Goal: Task Accomplishment & Management: Manage account settings

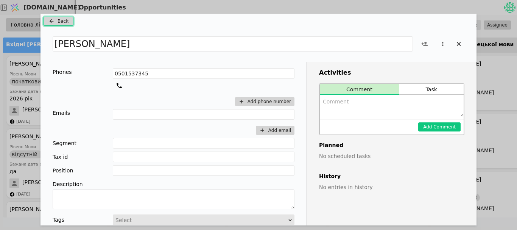
click at [63, 19] on span "Back" at bounding box center [63, 21] width 11 height 7
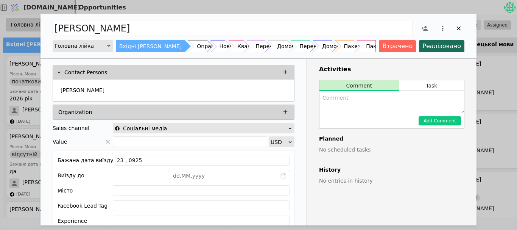
click at [350, 109] on textarea "Add Opportunity" at bounding box center [392, 102] width 145 height 22
type textarea "жінка тупа, 2 слова до купи зліпити не може."
click at [434, 127] on div "Add Comment" at bounding box center [392, 121] width 145 height 16
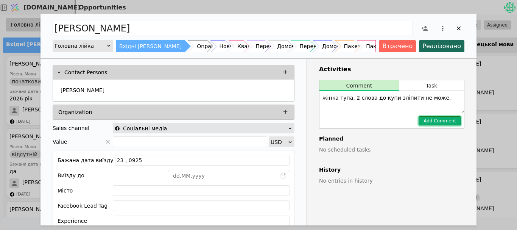
click at [432, 122] on button "Add Comment" at bounding box center [440, 120] width 42 height 9
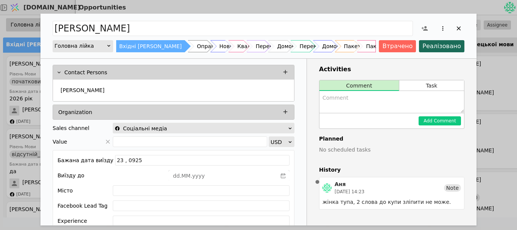
click at [396, 53] on div "[PERSON_NAME] лійка Вхідні [PERSON_NAME] Опрацьовано-[PERSON_NAME] заявки Квалі…" at bounding box center [259, 36] width 436 height 45
click at [396, 42] on button "Втрачено" at bounding box center [397, 46] width 37 height 12
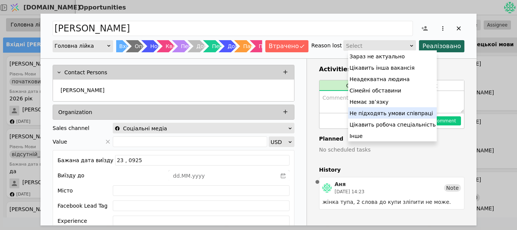
click at [362, 115] on div "Не підходять умови співпраці" at bounding box center [392, 112] width 89 height 11
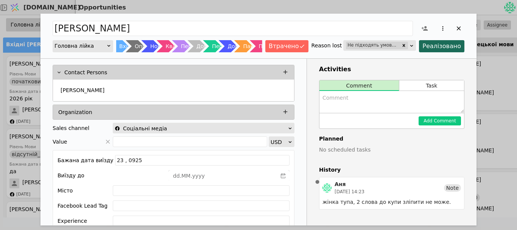
click at [362, 115] on div "Add Comment" at bounding box center [392, 121] width 145 height 16
click at [459, 27] on icon "Add Opportunity" at bounding box center [459, 28] width 7 height 7
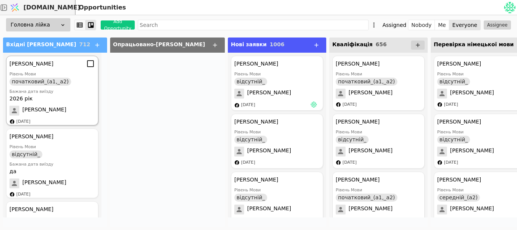
click at [50, 79] on div "початковий_(а1,_а2)" at bounding box center [40, 82] width 62 height 8
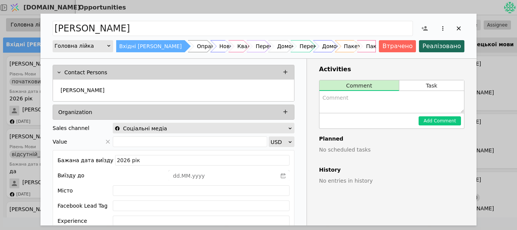
click at [83, 97] on div "[PERSON_NAME]" at bounding box center [173, 91] width 241 height 22
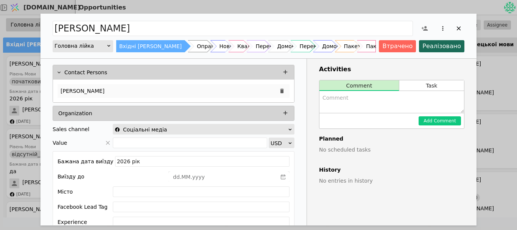
click at [94, 91] on p "[PERSON_NAME]" at bounding box center [83, 91] width 44 height 8
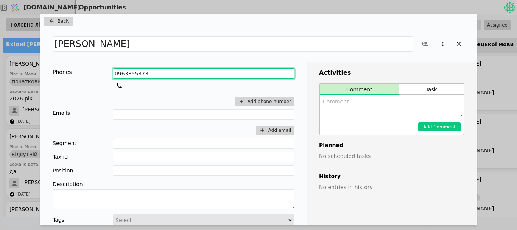
drag, startPoint x: 140, startPoint y: 73, endPoint x: 95, endPoint y: 70, distance: 45.9
click at [95, 70] on div "Phones [PHONE_NUMBER] Add phone number" at bounding box center [174, 88] width 242 height 41
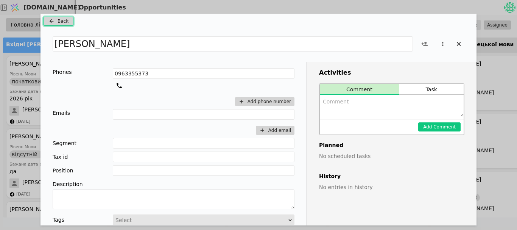
click at [60, 23] on span "Back" at bounding box center [63, 21] width 11 height 7
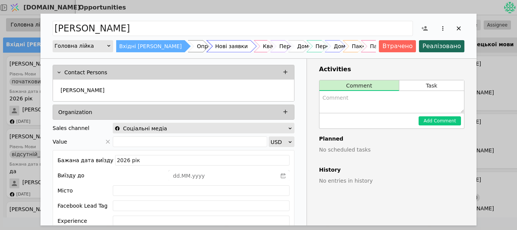
click at [215, 44] on div "Нові заявки" at bounding box center [231, 46] width 33 height 12
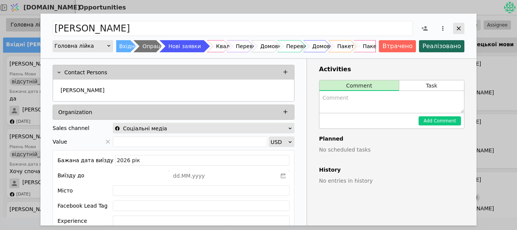
click at [457, 30] on icon "Add Opportunity" at bounding box center [459, 29] width 4 height 4
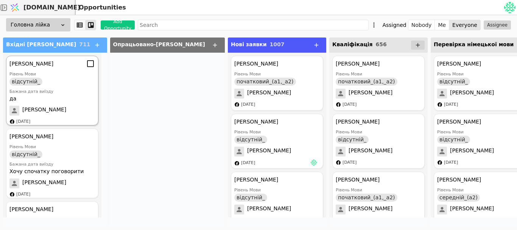
click at [42, 115] on div "[PERSON_NAME]" at bounding box center [52, 111] width 86 height 10
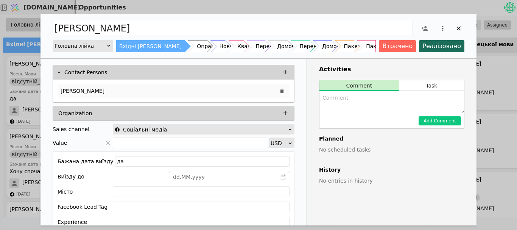
click at [120, 86] on div "[PERSON_NAME]" at bounding box center [174, 91] width 232 height 14
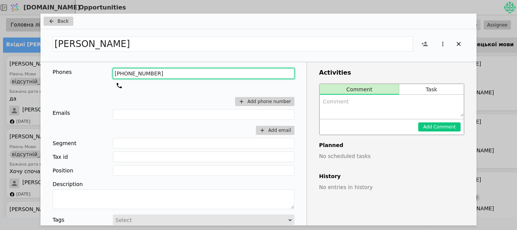
drag, startPoint x: 162, startPoint y: 72, endPoint x: 76, endPoint y: 69, distance: 85.6
click at [76, 69] on div "Phones [PHONE_NUMBER] Add phone number" at bounding box center [174, 88] width 242 height 41
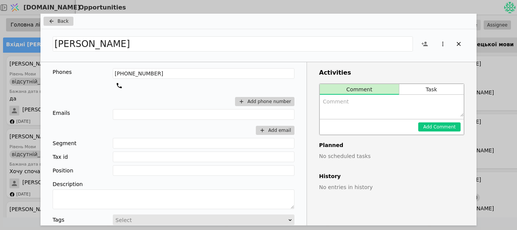
click at [61, 15] on div "Back" at bounding box center [259, 22] width 436 height 16
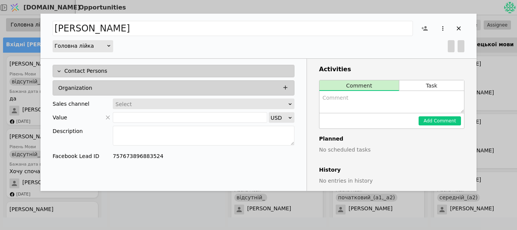
click at [62, 20] on div "[PERSON_NAME]" at bounding box center [259, 28] width 412 height 17
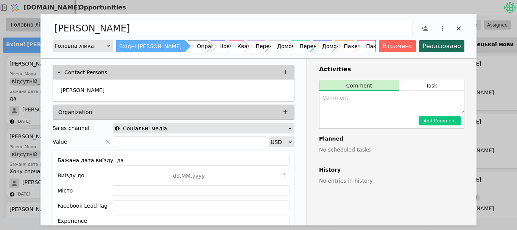
click at [220, 47] on div "Нові заявки" at bounding box center [236, 46] width 33 height 12
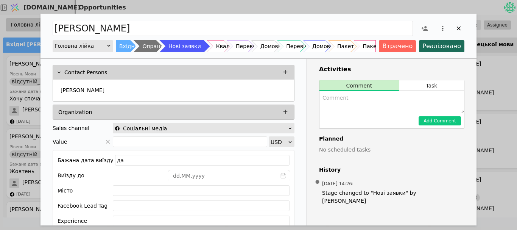
click at [7, 90] on div "[PERSON_NAME] лійка Вхідні [PERSON_NAME] Опрацьовано-[PERSON_NAME] заявки Квалі…" at bounding box center [258, 115] width 517 height 230
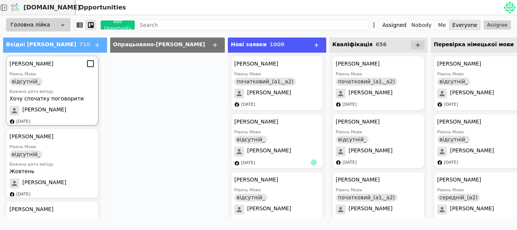
click at [21, 85] on div "відсутній_" at bounding box center [25, 82] width 33 height 8
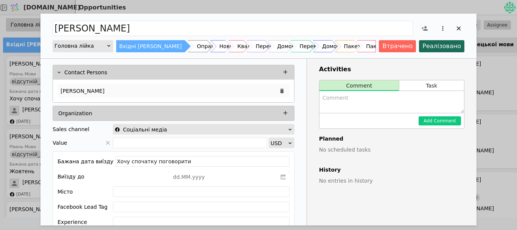
click at [108, 89] on div "[PERSON_NAME]" at bounding box center [174, 91] width 232 height 14
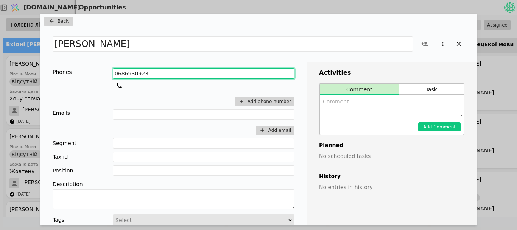
drag, startPoint x: 143, startPoint y: 71, endPoint x: 58, endPoint y: 73, distance: 85.2
click at [58, 73] on div "Phones [PHONE_NUMBER] Add phone number" at bounding box center [174, 88] width 242 height 41
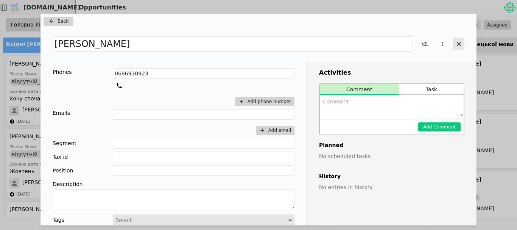
click at [455, 45] on div "Add Opportunity" at bounding box center [458, 43] width 11 height 11
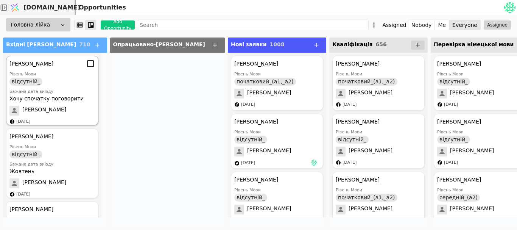
click at [32, 89] on div "Бажана дата виїзду" at bounding box center [52, 92] width 86 height 6
click at [28, 98] on div "Хочу спочатку поговорити" at bounding box center [52, 99] width 86 height 8
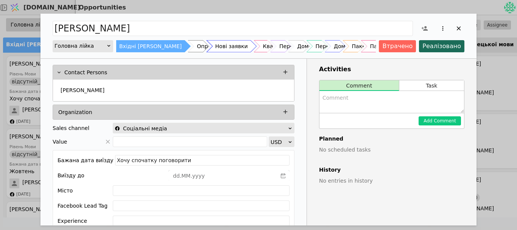
click at [207, 45] on div "Add Opportunity" at bounding box center [231, 46] width 49 height 12
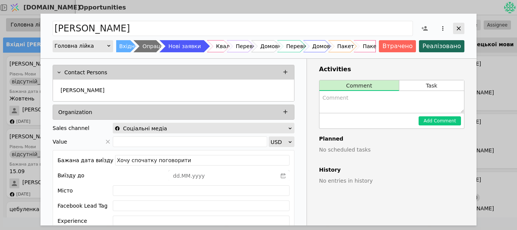
click at [458, 30] on icon "Add Opportunity" at bounding box center [459, 28] width 7 height 7
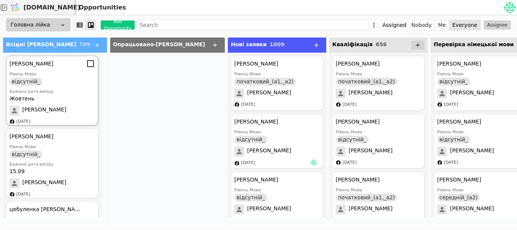
click at [60, 92] on div "Бажана дата виїзду" at bounding box center [52, 92] width 86 height 6
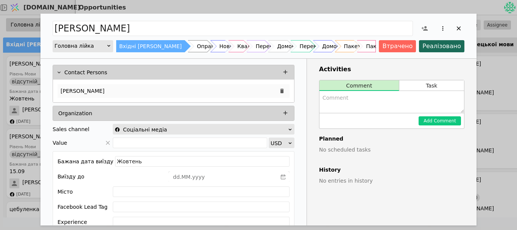
click at [59, 93] on div "[PERSON_NAME]" at bounding box center [174, 91] width 232 height 14
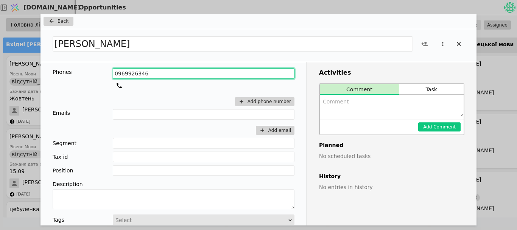
drag, startPoint x: 146, startPoint y: 72, endPoint x: 20, endPoint y: 91, distance: 127.2
click at [20, 91] on div "Back [PERSON_NAME] Phones [PHONE_NUMBER] Add phone number Emails Add email Segm…" at bounding box center [258, 115] width 517 height 230
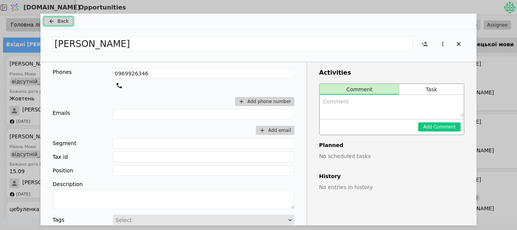
click at [66, 23] on span "Back" at bounding box center [63, 21] width 11 height 7
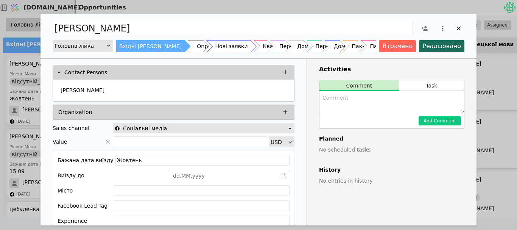
click at [215, 48] on div "Нові заявки" at bounding box center [231, 46] width 33 height 12
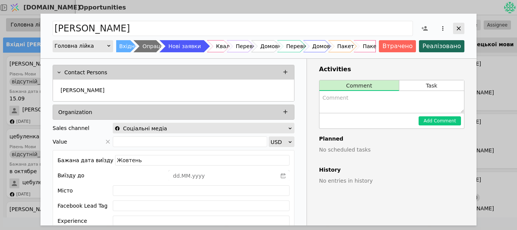
click at [459, 32] on div "Add Opportunity" at bounding box center [458, 28] width 11 height 11
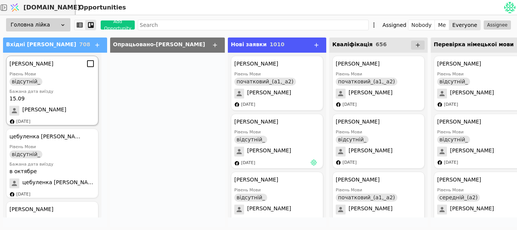
click at [15, 100] on div "15.09" at bounding box center [52, 99] width 86 height 8
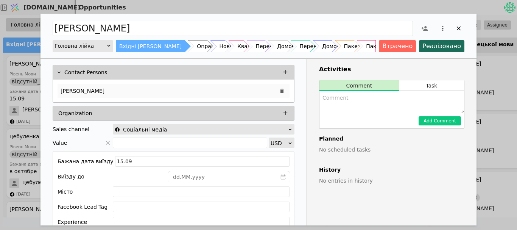
click at [85, 90] on p "[PERSON_NAME]" at bounding box center [83, 91] width 44 height 8
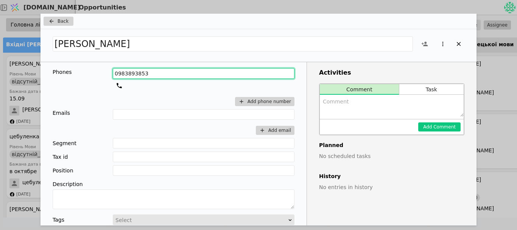
drag, startPoint x: 148, startPoint y: 75, endPoint x: 74, endPoint y: 77, distance: 74.6
click at [74, 77] on div "Phones [PHONE_NUMBER] Add phone number" at bounding box center [174, 88] width 242 height 41
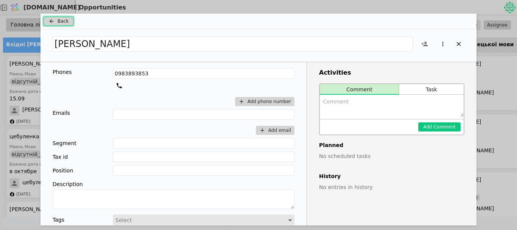
click at [69, 22] on button "Back" at bounding box center [59, 21] width 30 height 9
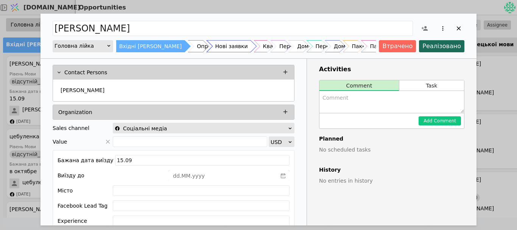
click at [215, 48] on div "Нові заявки" at bounding box center [231, 46] width 33 height 12
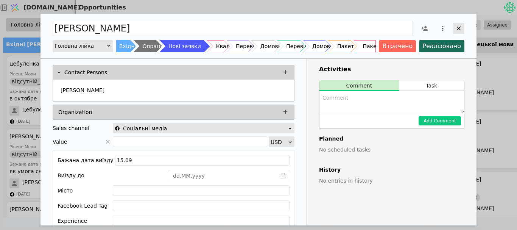
click at [459, 28] on icon "Add Opportunity" at bounding box center [459, 29] width 4 height 4
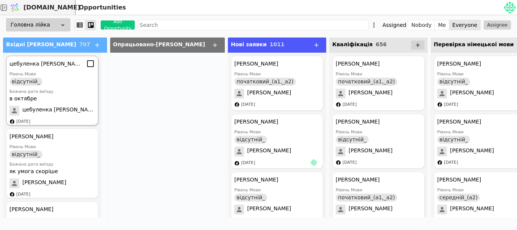
click at [43, 86] on div "цебуленка [PERSON_NAME] Мови відсутній_ Бажана дата виїзду в октябре цебуленка …" at bounding box center [52, 91] width 92 height 70
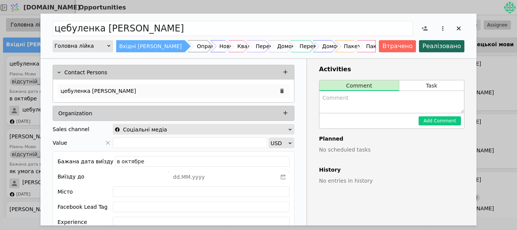
click at [96, 93] on p "цебуленка [PERSON_NAME]" at bounding box center [99, 91] width 76 height 8
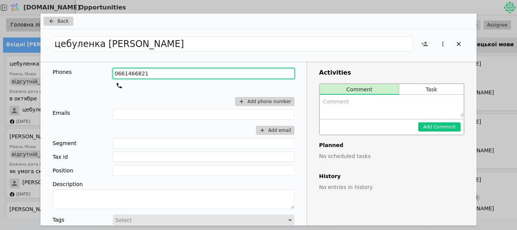
drag, startPoint x: 151, startPoint y: 72, endPoint x: 72, endPoint y: 67, distance: 80.1
click at [72, 67] on div "Phones [PHONE_NUMBER] Add phone number Emails Add email Segment Tax id Position…" at bounding box center [174, 189] width 266 height 254
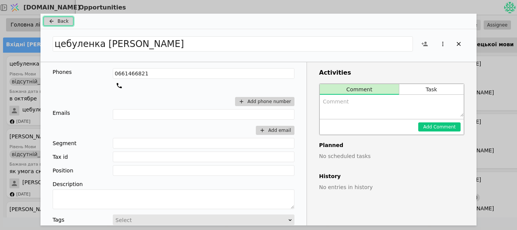
click at [70, 19] on button "Back" at bounding box center [59, 21] width 30 height 9
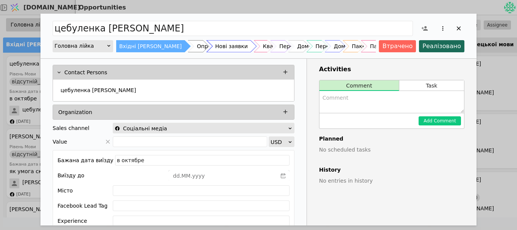
click at [215, 44] on div "Нові заявки" at bounding box center [231, 46] width 33 height 12
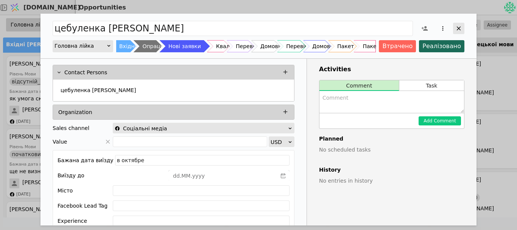
click at [457, 28] on icon "Add Opportunity" at bounding box center [459, 28] width 7 height 7
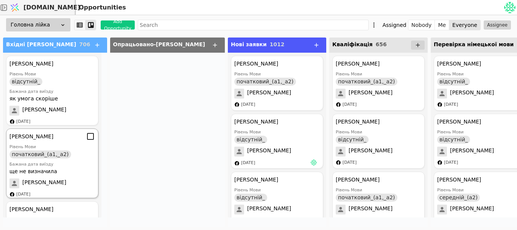
click at [27, 166] on div "Бажана дата виїзду" at bounding box center [52, 164] width 86 height 6
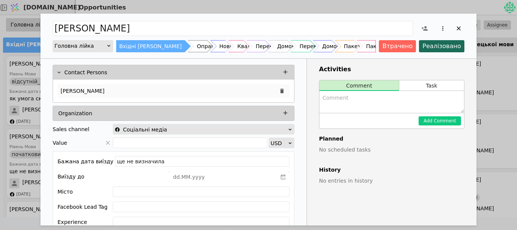
click at [127, 89] on div "[PERSON_NAME]" at bounding box center [174, 91] width 232 height 14
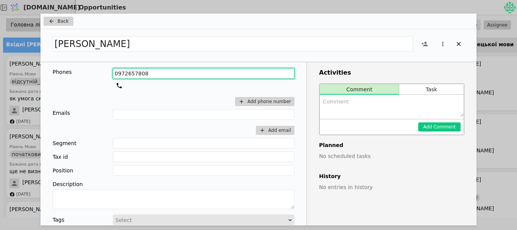
drag, startPoint x: 144, startPoint y: 73, endPoint x: 66, endPoint y: 67, distance: 78.2
click at [66, 67] on div "Phones [PHONE_NUMBER] Add phone number Emails Add email Segment Tax id Position…" at bounding box center [174, 189] width 266 height 254
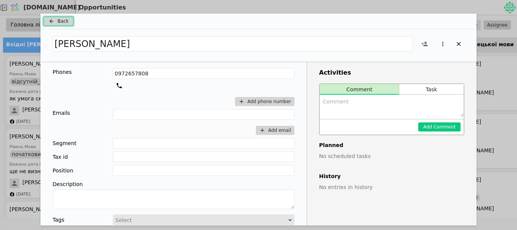
click at [67, 19] on button "Back" at bounding box center [59, 21] width 30 height 9
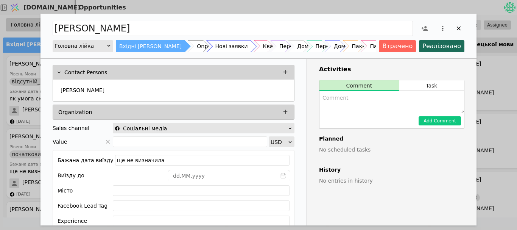
click at [215, 44] on div "Нові заявки" at bounding box center [231, 46] width 33 height 12
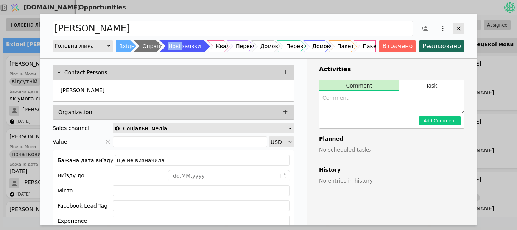
click at [454, 26] on div "Add Opportunity" at bounding box center [458, 28] width 11 height 11
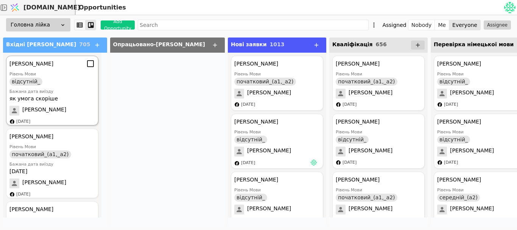
click at [52, 80] on div "Рівень Мови відсутній_" at bounding box center [52, 78] width 86 height 14
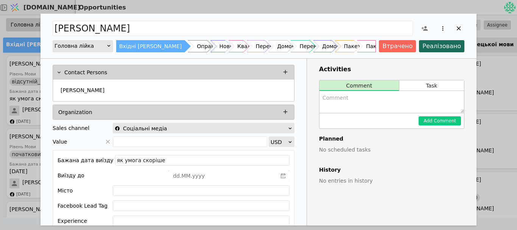
click at [106, 83] on div "[PERSON_NAME]" at bounding box center [173, 91] width 241 height 22
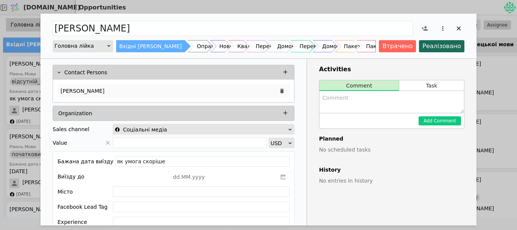
click at [106, 92] on div "[PERSON_NAME]" at bounding box center [174, 91] width 232 height 14
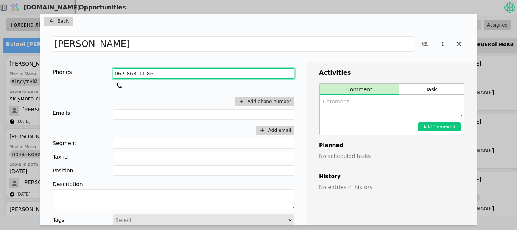
drag, startPoint x: 148, startPoint y: 71, endPoint x: 55, endPoint y: 69, distance: 93.2
click at [55, 69] on div "Phones [PHONE_NUMBER] Add phone number" at bounding box center [174, 88] width 242 height 41
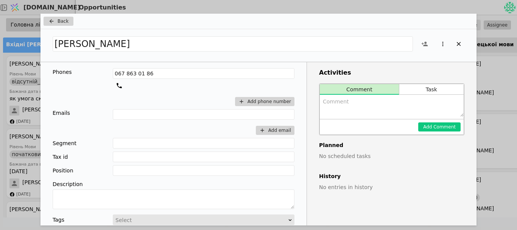
click at [56, 27] on div "Back" at bounding box center [259, 22] width 436 height 16
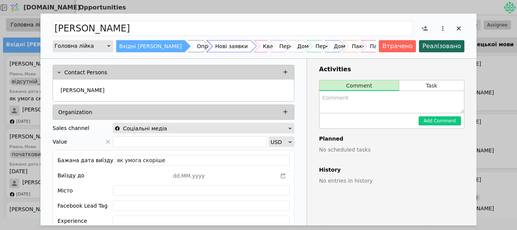
click at [215, 44] on div "Нові заявки" at bounding box center [231, 46] width 33 height 12
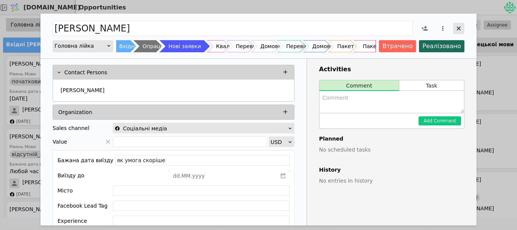
click at [458, 30] on icon "Add Opportunity" at bounding box center [459, 29] width 4 height 4
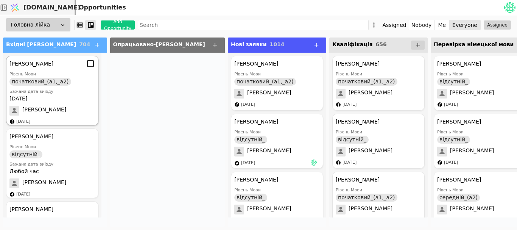
click at [43, 100] on div "[DATE]" at bounding box center [52, 99] width 86 height 8
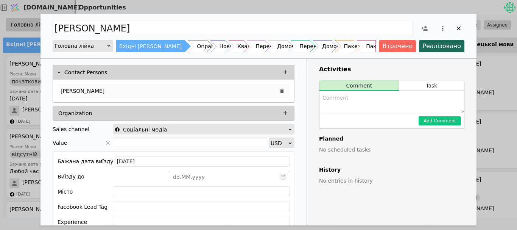
click at [78, 89] on p "[PERSON_NAME]" at bounding box center [83, 91] width 44 height 8
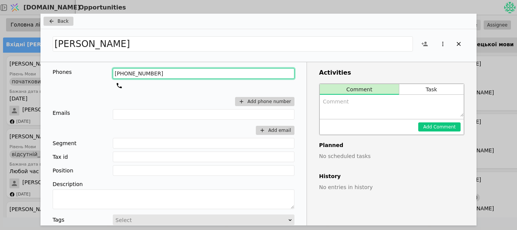
drag, startPoint x: 152, startPoint y: 74, endPoint x: 89, endPoint y: 74, distance: 63.6
click at [89, 74] on div "Phones [PHONE_NUMBER] Add phone number" at bounding box center [174, 88] width 242 height 41
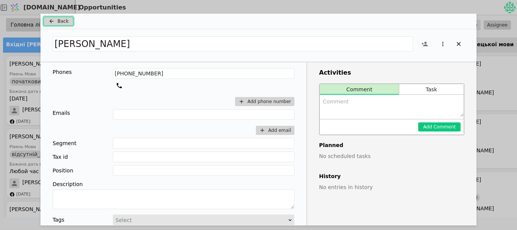
click at [57, 19] on button "Back" at bounding box center [59, 21] width 30 height 9
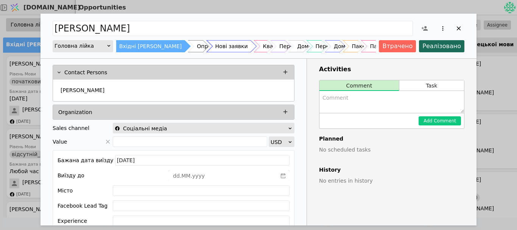
click at [215, 45] on div "Нові заявки" at bounding box center [231, 46] width 33 height 12
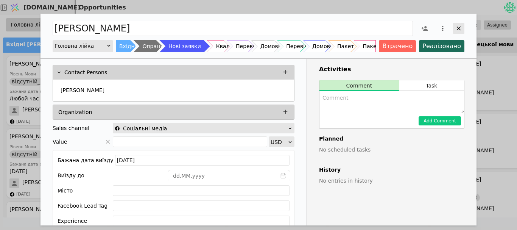
click at [457, 28] on icon "Add Opportunity" at bounding box center [459, 28] width 7 height 7
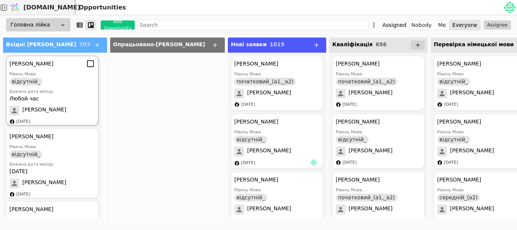
click at [56, 112] on div "[PERSON_NAME]" at bounding box center [52, 111] width 86 height 10
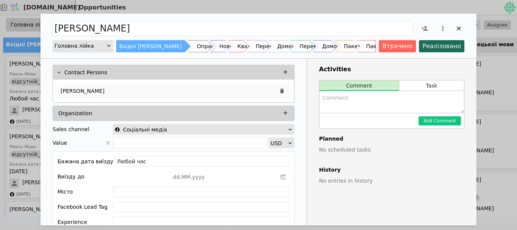
click at [84, 96] on div "[PERSON_NAME]" at bounding box center [174, 91] width 232 height 14
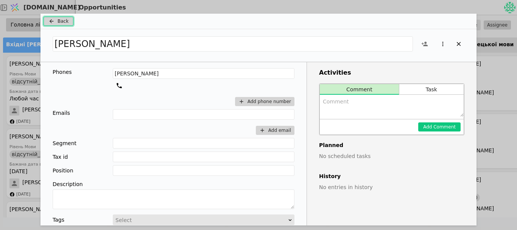
click at [59, 24] on span "Back" at bounding box center [63, 21] width 11 height 7
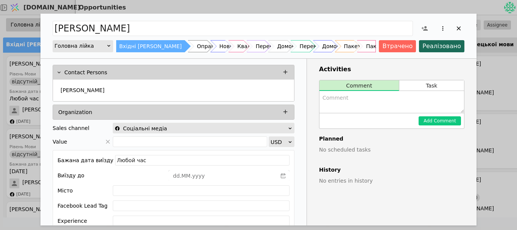
click at [343, 98] on textarea "Add Opportunity" at bounding box center [392, 102] width 145 height 22
type textarea "немає контакного номера телефону"
click at [435, 118] on button "Add Comment" at bounding box center [440, 120] width 42 height 9
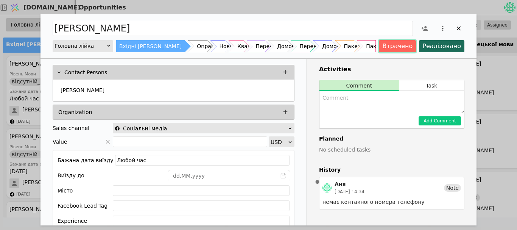
click at [404, 44] on button "Втрачено" at bounding box center [397, 46] width 37 height 12
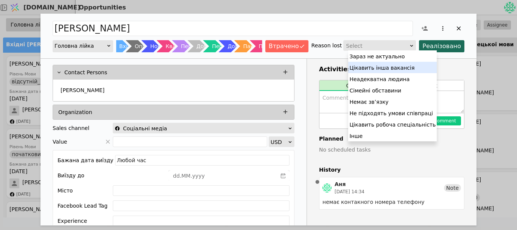
click at [364, 104] on div "Немає звʼязку" at bounding box center [392, 101] width 89 height 11
click at [364, 101] on textarea "Add Opportunity" at bounding box center [392, 102] width 145 height 22
click at [364, 100] on textarea "Add Opportunity" at bounding box center [392, 102] width 145 height 22
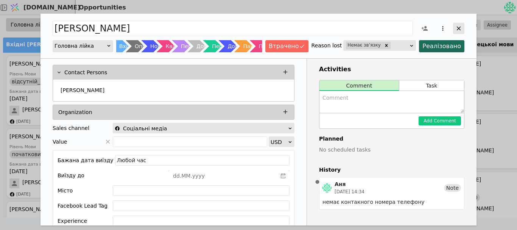
click at [460, 27] on icon "Add Opportunity" at bounding box center [459, 29] width 4 height 4
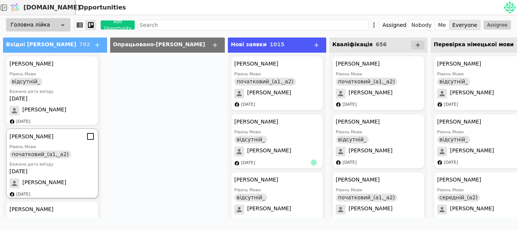
click at [69, 155] on div "Рівень Мови початковий_(а1,_а2)" at bounding box center [52, 151] width 86 height 14
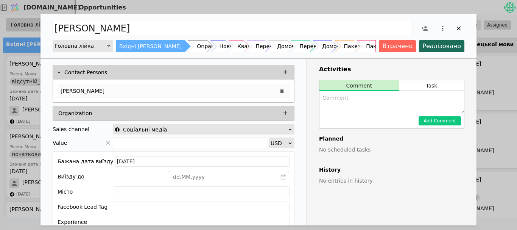
click at [125, 93] on div "[PERSON_NAME]" at bounding box center [174, 91] width 232 height 14
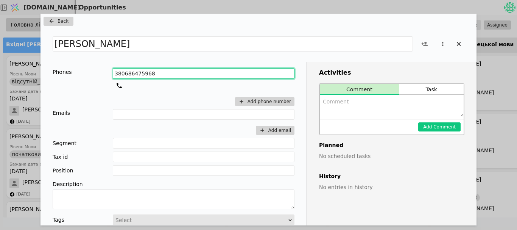
drag, startPoint x: 167, startPoint y: 72, endPoint x: 80, endPoint y: 81, distance: 87.6
click at [80, 81] on div "Phones [PHONE_NUMBER] Add phone number" at bounding box center [174, 88] width 242 height 41
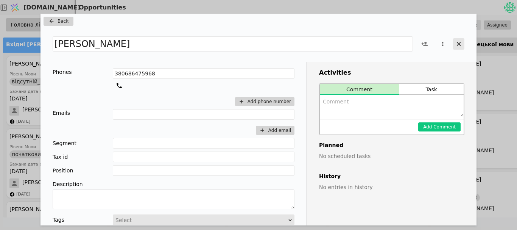
click at [459, 44] on icon "Add Opportunity" at bounding box center [459, 44] width 4 height 4
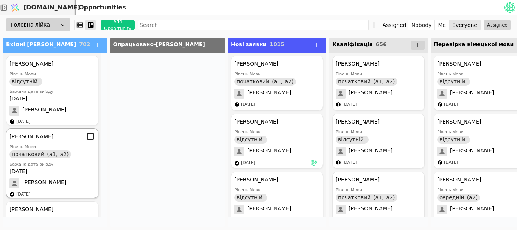
click at [61, 131] on div "[PERSON_NAME] Рівень Мови початковий_(а1,_а2) Бажана дата виїзду [DATE] [PERSON…" at bounding box center [52, 163] width 92 height 70
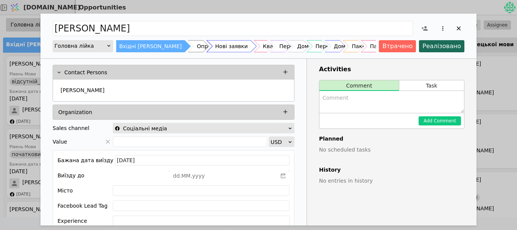
click at [215, 47] on div "Нові заявки" at bounding box center [231, 46] width 33 height 12
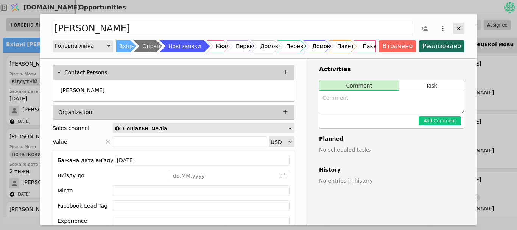
click at [459, 29] on icon "Add Opportunity" at bounding box center [459, 28] width 7 height 7
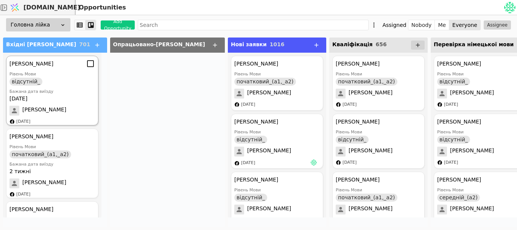
click at [13, 93] on div "Бажана дата виїзду" at bounding box center [52, 92] width 86 height 6
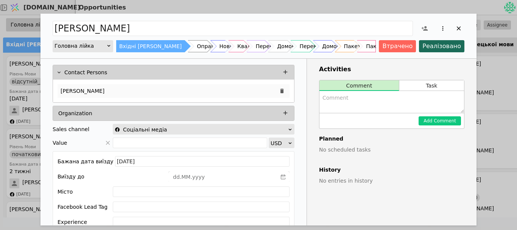
click at [115, 85] on div "[PERSON_NAME]" at bounding box center [174, 91] width 232 height 14
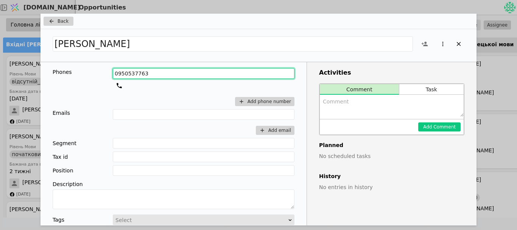
drag, startPoint x: 150, startPoint y: 75, endPoint x: 89, endPoint y: 71, distance: 60.7
click at [89, 71] on div "Phones [PHONE_NUMBER] Add phone number" at bounding box center [174, 88] width 242 height 41
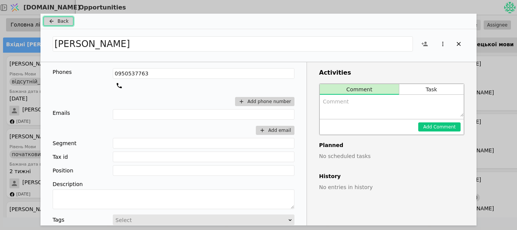
click at [62, 18] on span "Back" at bounding box center [63, 21] width 11 height 7
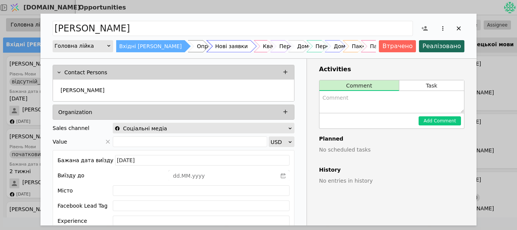
click at [215, 47] on div "Нові заявки" at bounding box center [231, 46] width 33 height 12
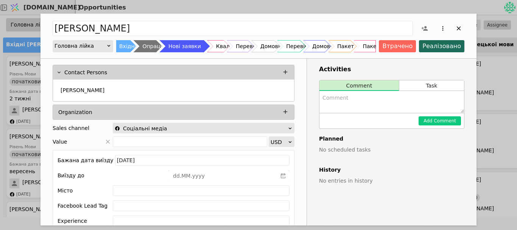
click at [191, 47] on div "Нові заявки" at bounding box center [185, 46] width 33 height 12
click at [456, 30] on icon "Add Opportunity" at bounding box center [459, 28] width 7 height 7
